Goal: Information Seeking & Learning: Learn about a topic

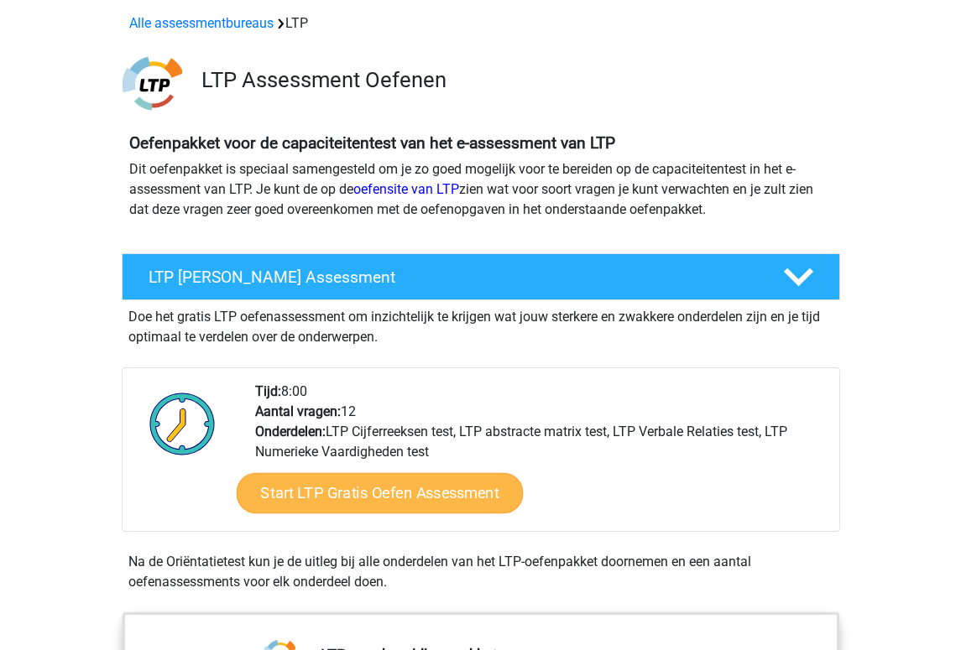
scroll to position [168, 0]
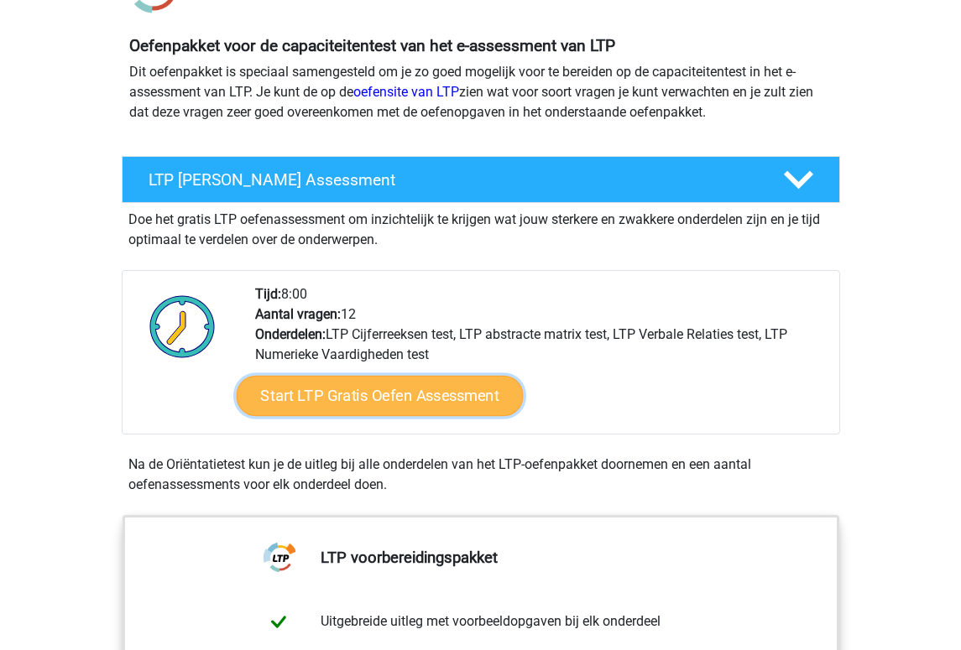
click at [449, 400] on link "Start LTP Gratis Oefen Assessment" at bounding box center [379, 396] width 287 height 40
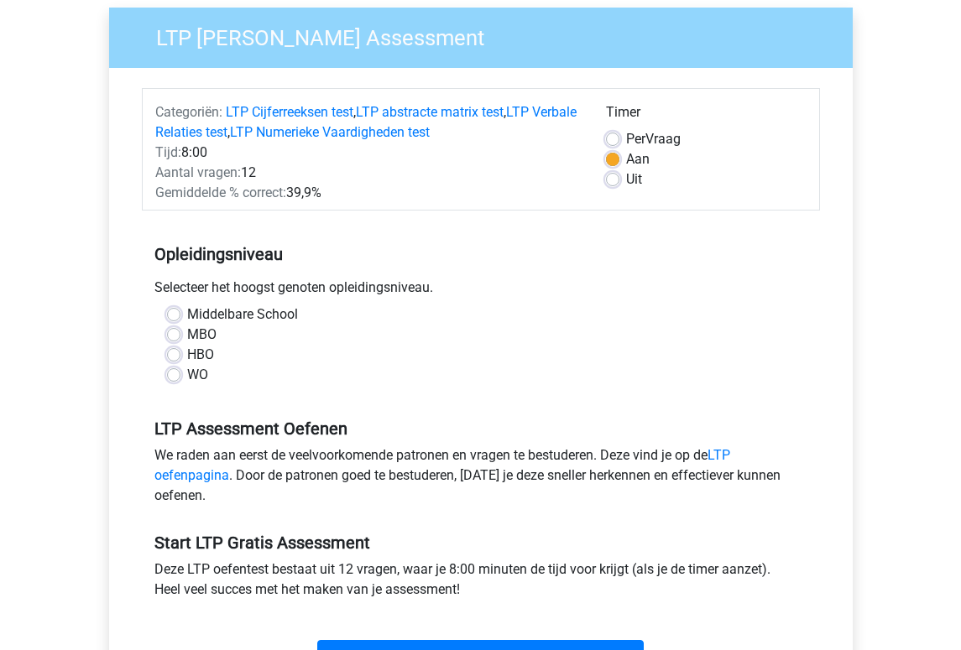
scroll to position [168, 0]
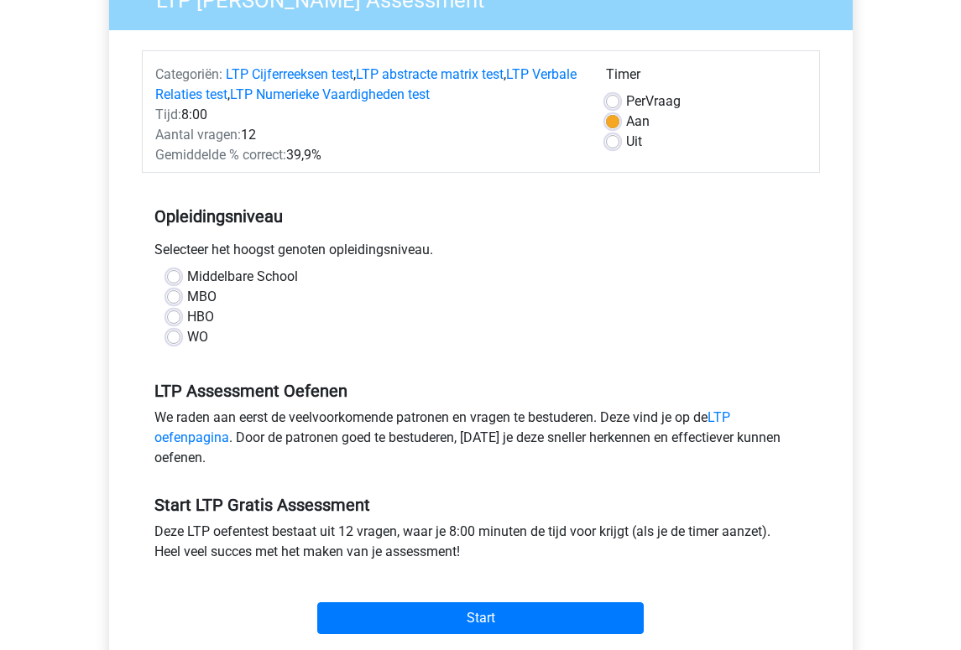
click at [181, 338] on div "WO" at bounding box center [481, 337] width 628 height 20
click at [187, 336] on label "WO" at bounding box center [197, 337] width 21 height 20
click at [174, 336] on input "WO" at bounding box center [173, 335] width 13 height 17
radio input "true"
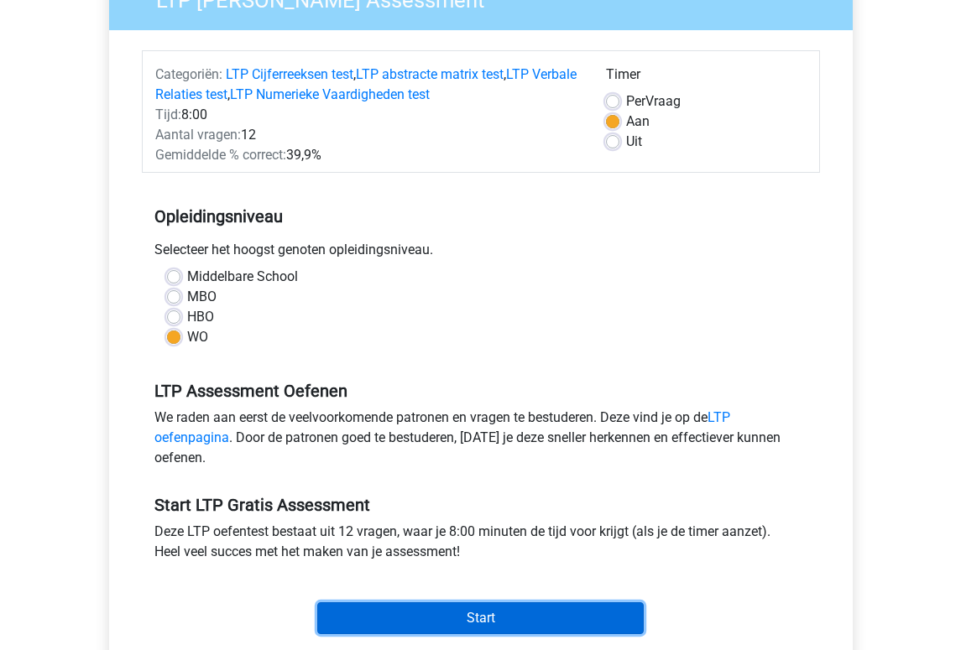
click at [417, 610] on input "Start" at bounding box center [480, 619] width 326 height 32
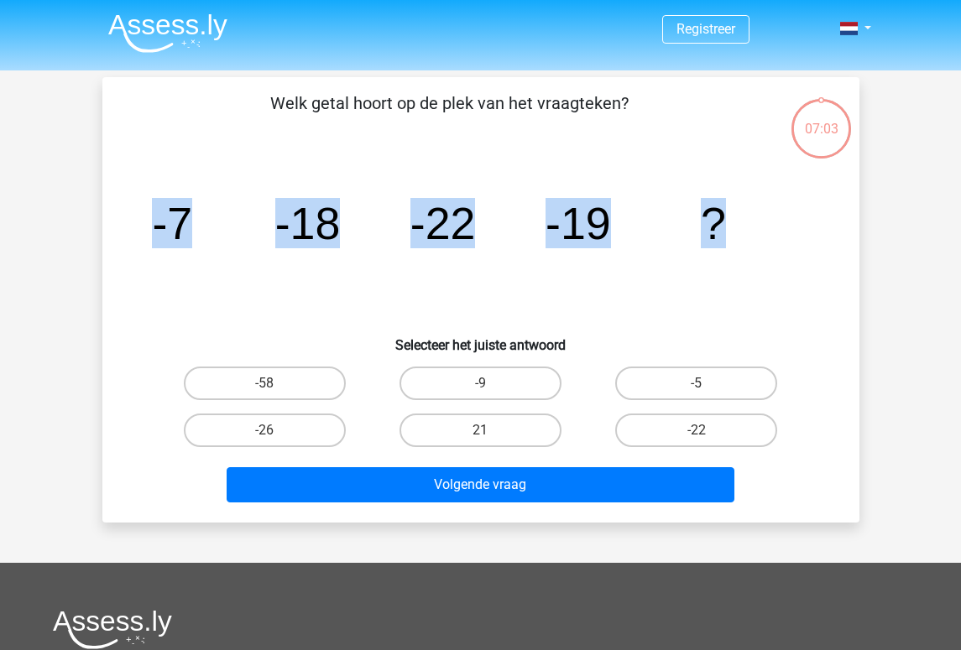
drag, startPoint x: 159, startPoint y: 222, endPoint x: 730, endPoint y: 213, distance: 571.6
click at [730, 213] on icon "image/svg+xml -7 -18 -22 -19 ?" at bounding box center [481, 239] width 676 height 170
copy g "-7 -18 -22 -19 ?"
click at [573, 254] on icon "image/svg+xml -7 -18 -22 -19 ?" at bounding box center [481, 239] width 676 height 170
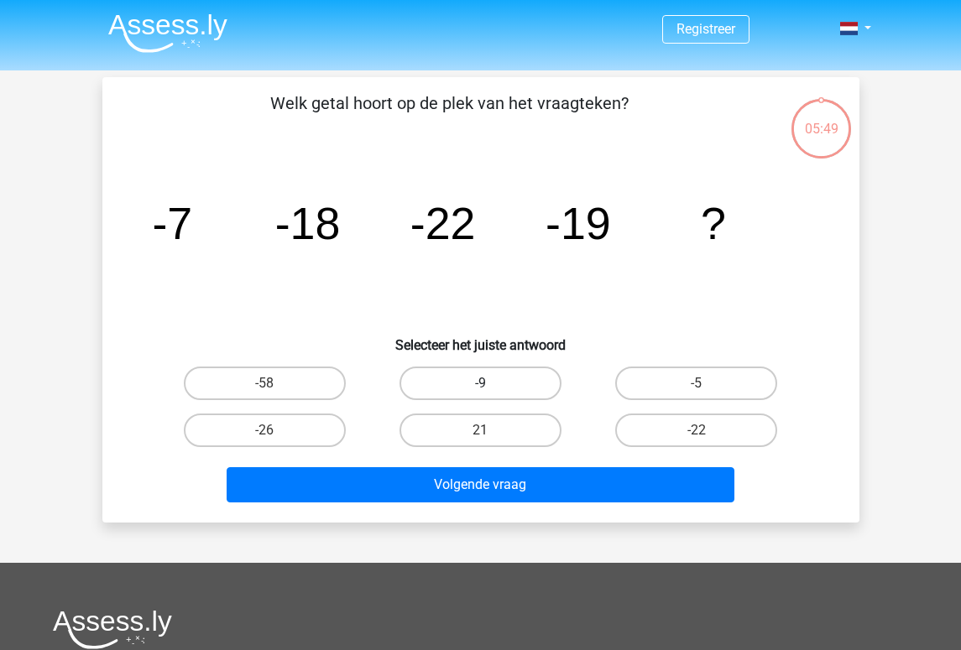
click at [505, 389] on label "-9" at bounding box center [481, 384] width 162 height 34
click at [491, 389] on input "-9" at bounding box center [485, 389] width 11 height 11
radio input "true"
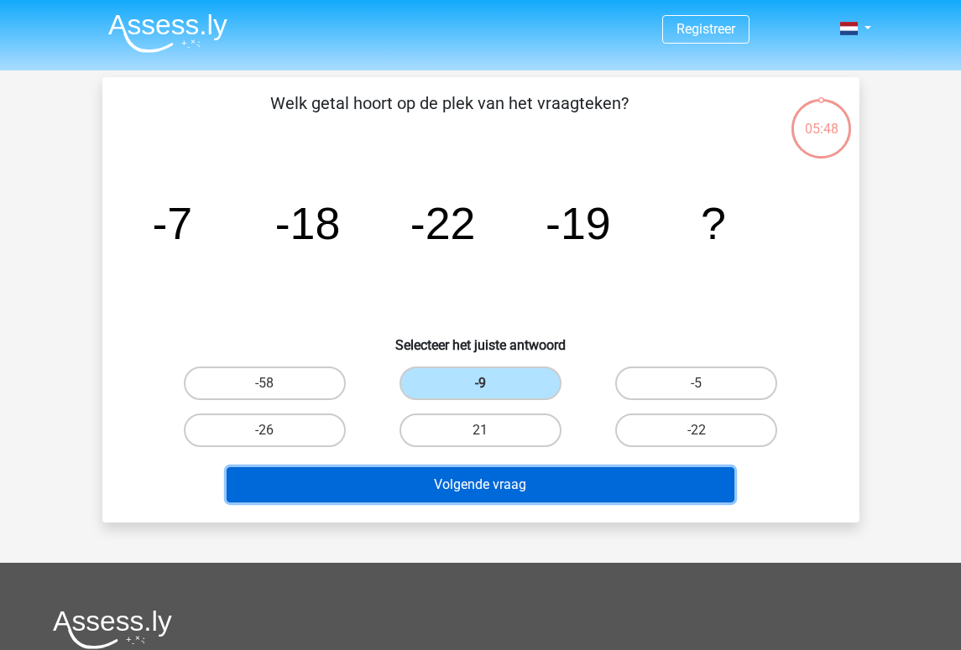
click at [533, 492] on button "Volgende vraag" at bounding box center [481, 484] width 508 height 35
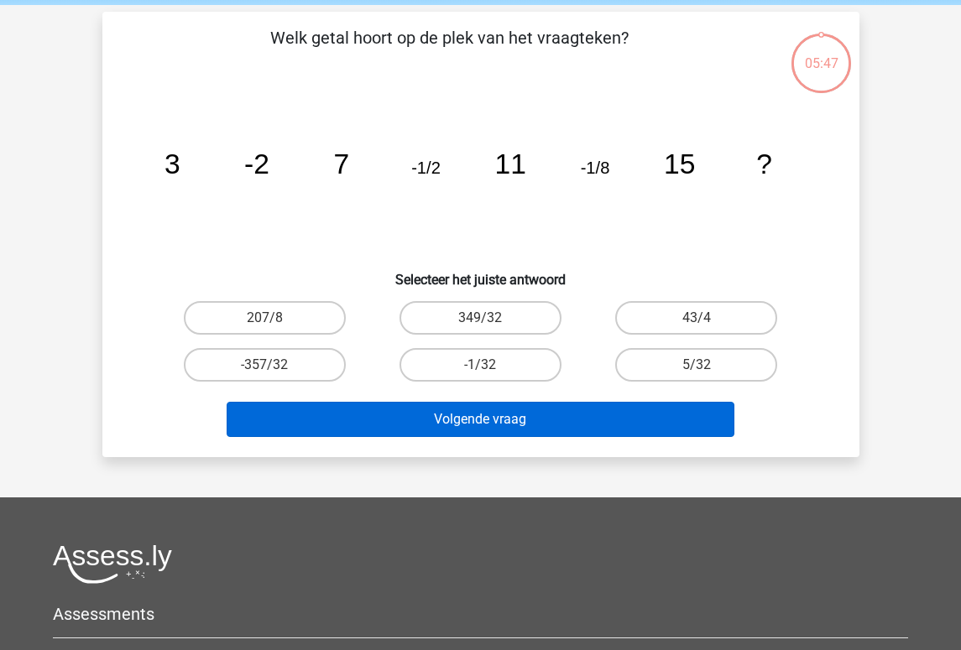
scroll to position [77, 0]
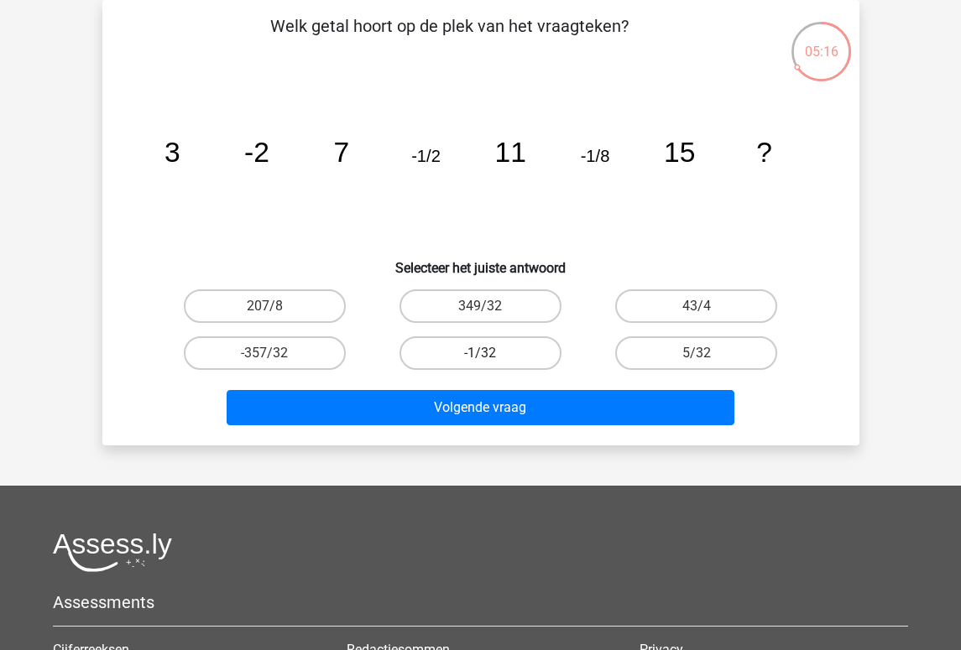
click at [510, 347] on label "-1/32" at bounding box center [481, 354] width 162 height 34
click at [491, 353] on input "-1/32" at bounding box center [485, 358] width 11 height 11
radio input "true"
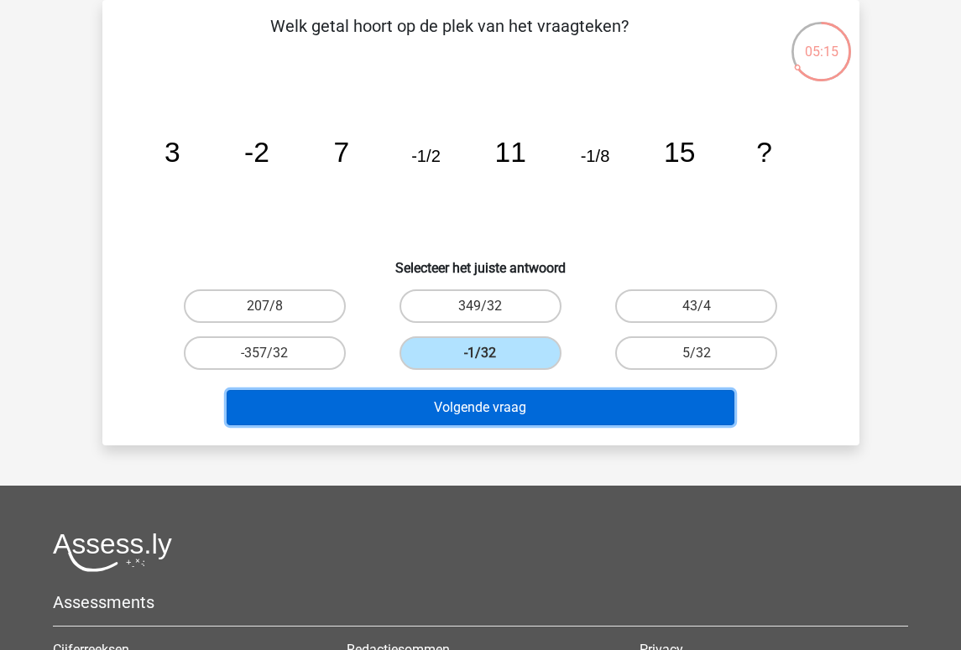
click at [534, 418] on button "Volgende vraag" at bounding box center [481, 407] width 508 height 35
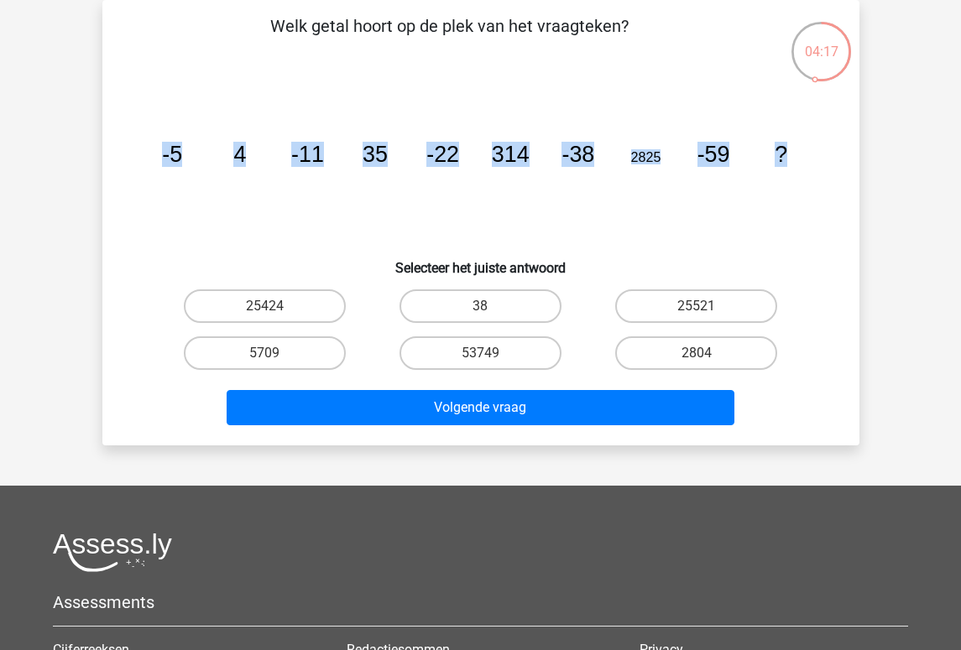
drag, startPoint x: 149, startPoint y: 150, endPoint x: 813, endPoint y: 120, distance: 665.4
click at [813, 120] on icon "image/svg+xml -5 4 -11 35 -22 314 -38 2825 -59 ?" at bounding box center [481, 162] width 676 height 170
copy g "-5 4 -11 35 -22 314 -38 2825 -59 ?"
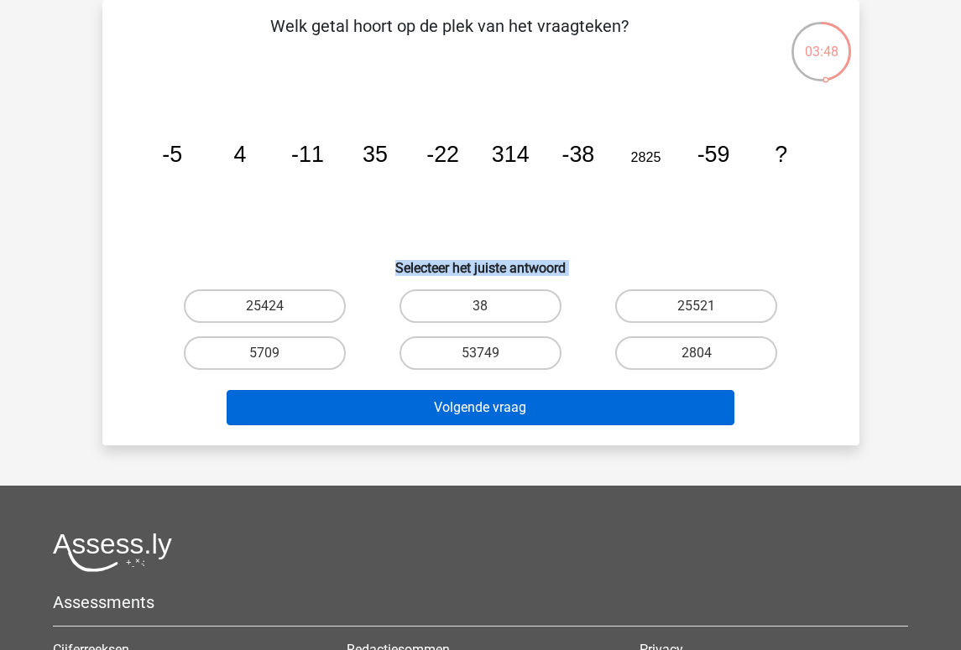
drag, startPoint x: 400, startPoint y: 307, endPoint x: 782, endPoint y: 353, distance: 384.7
click at [718, 400] on div "Welk getal hoort op de plek van het vraagteken? image/svg+xml -5 4 -11 35 -22 3…" at bounding box center [481, 222] width 744 height 419
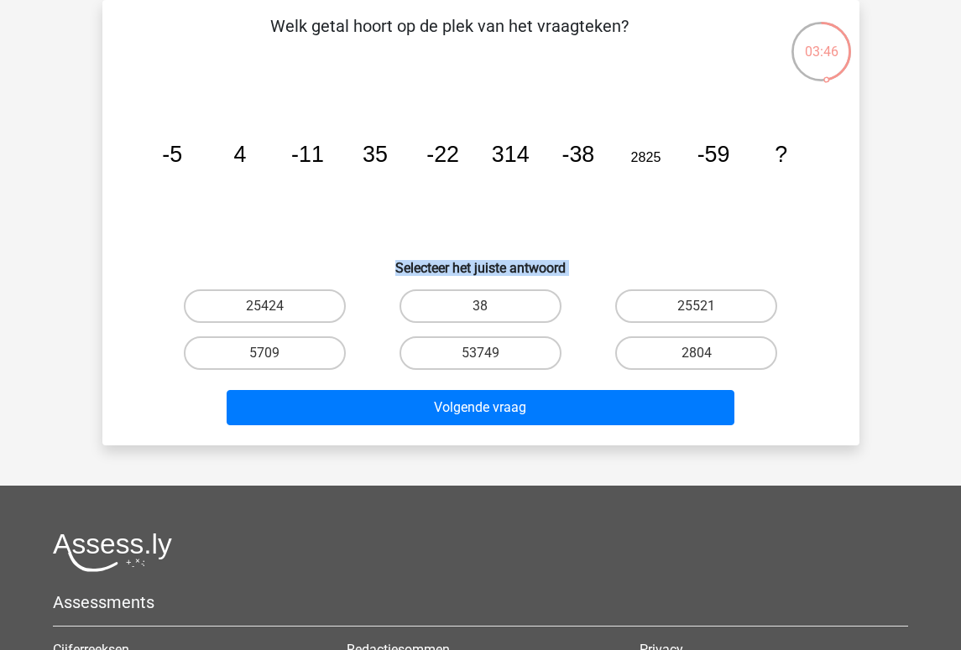
click at [795, 359] on div "2804" at bounding box center [696, 354] width 202 height 34
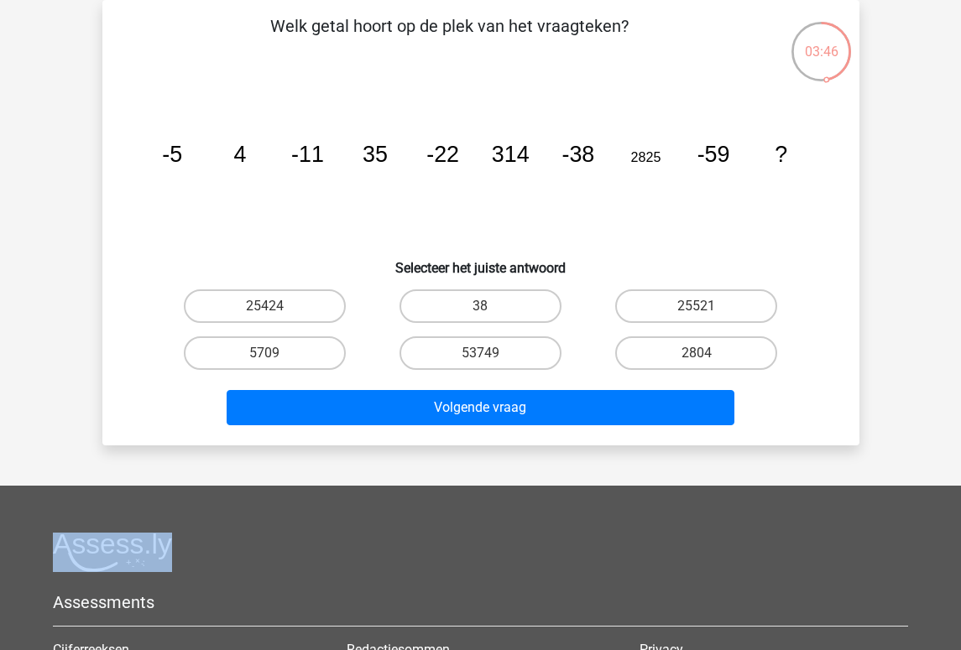
drag, startPoint x: 794, startPoint y: 359, endPoint x: 249, endPoint y: 286, distance: 549.6
click at [249, 286] on div "25424 38 25521 5709 53749" at bounding box center [481, 330] width 648 height 94
click at [351, 220] on icon "image/svg+xml -5 4 -11 35 -22 314 -38 2825 -59 ?" at bounding box center [481, 162] width 676 height 170
copy div "Registreer Login 03:44 Vraag 3 van de 12 Categorie: LTP gratis assessment Welk …"
click at [659, 363] on label "2804" at bounding box center [696, 354] width 162 height 34
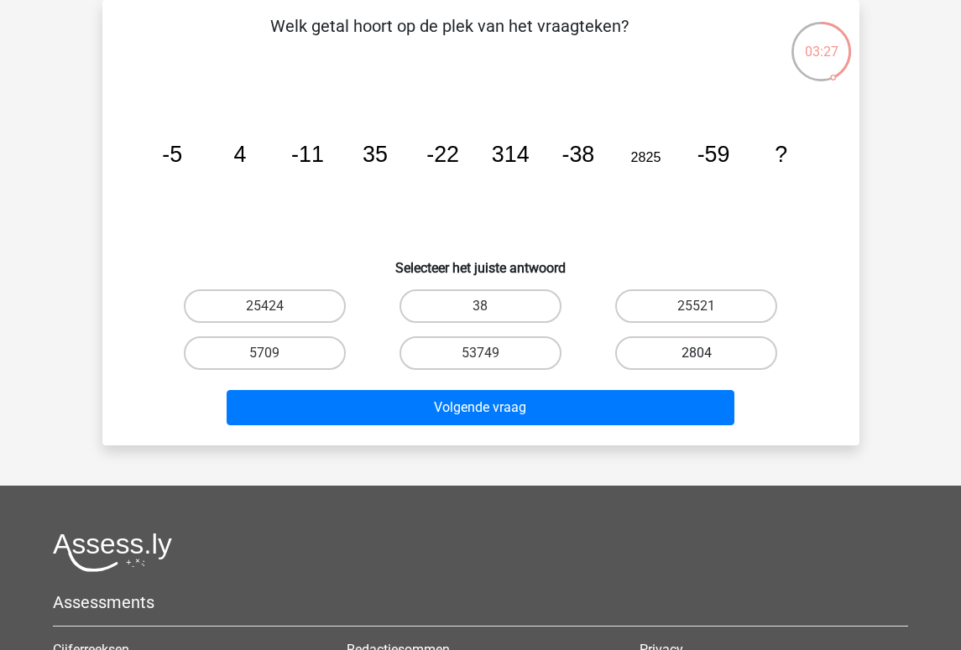
click at [697, 363] on input "2804" at bounding box center [702, 358] width 11 height 11
radio input "true"
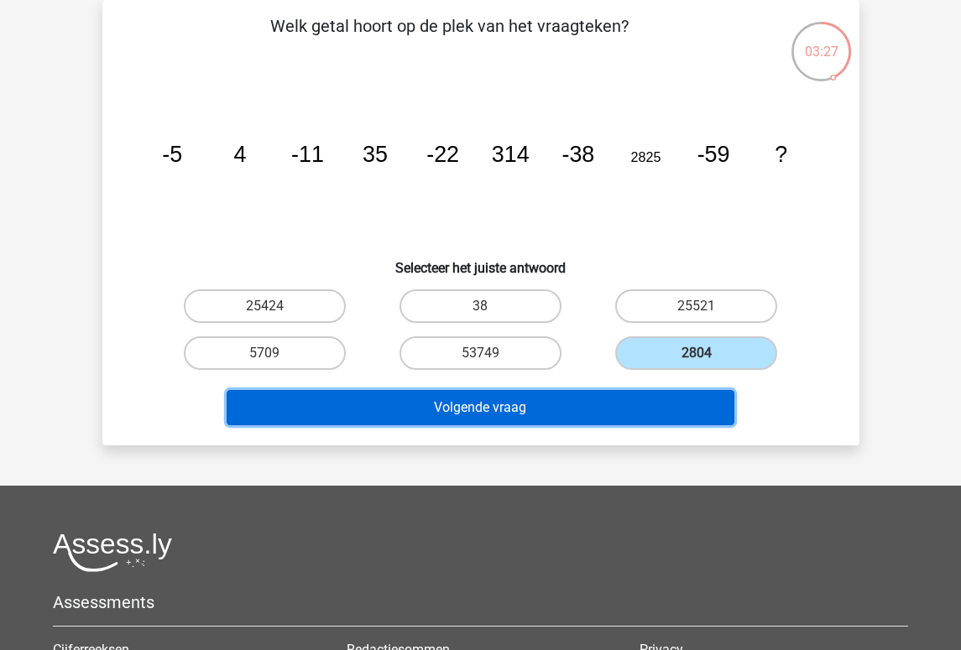
click at [648, 409] on button "Volgende vraag" at bounding box center [481, 407] width 508 height 35
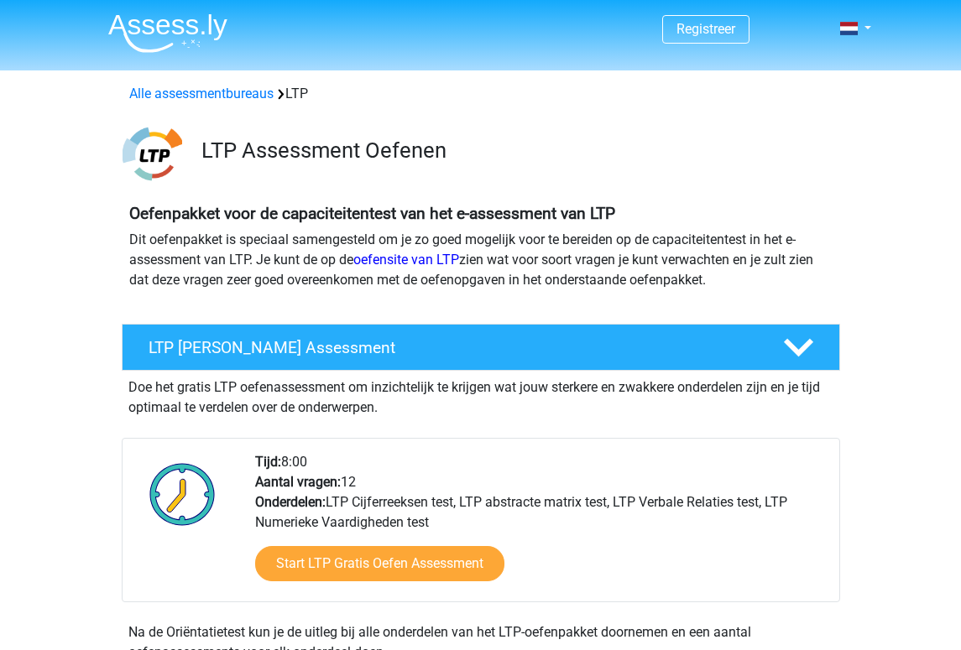
click at [168, 25] on img at bounding box center [167, 32] width 119 height 39
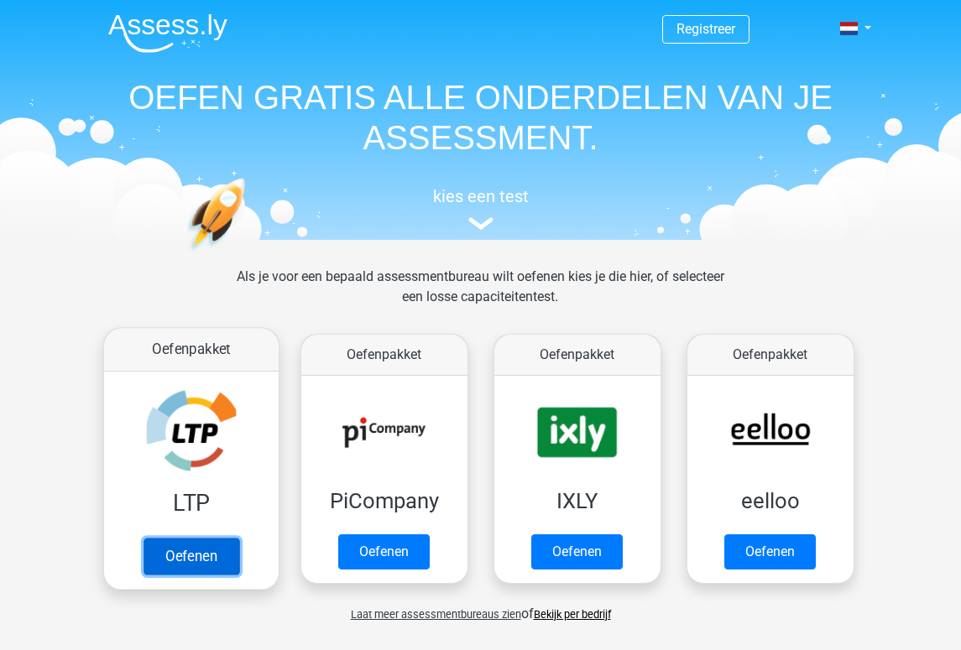
click at [196, 538] on link "Oefenen" at bounding box center [191, 556] width 96 height 37
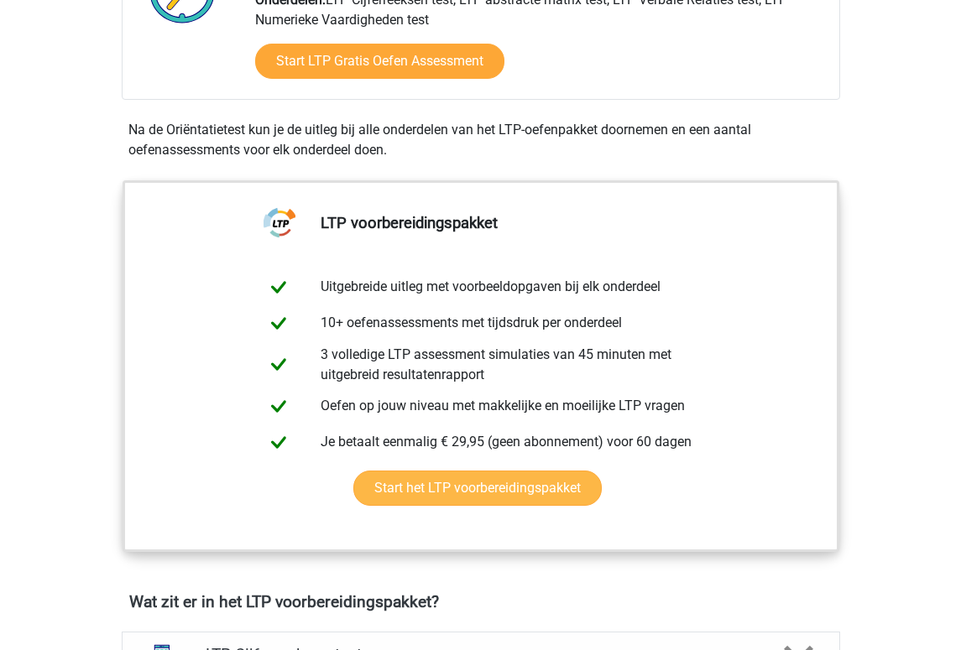
scroll to position [504, 0]
